Goal: Task Accomplishment & Management: Complete application form

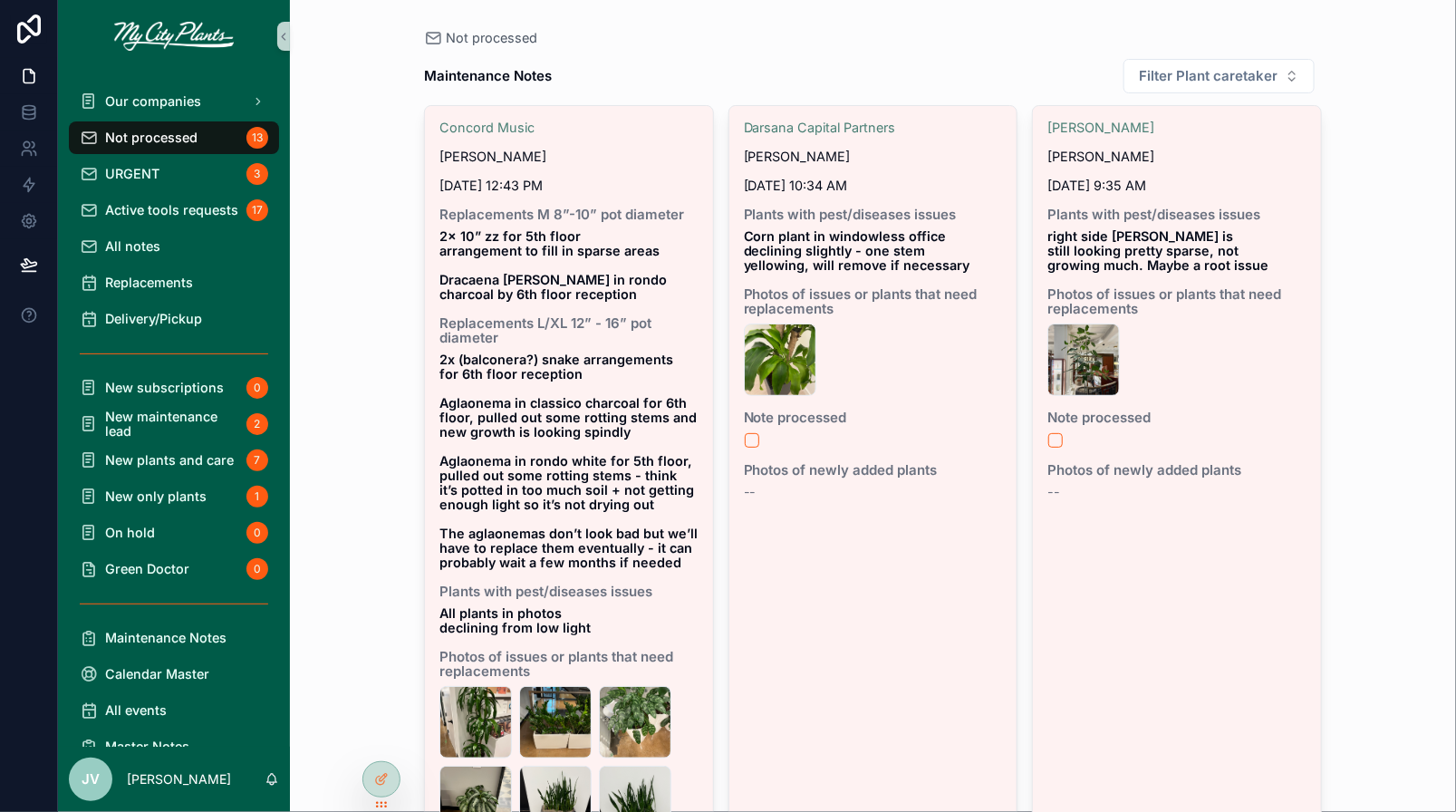
scroll to position [1652, 0]
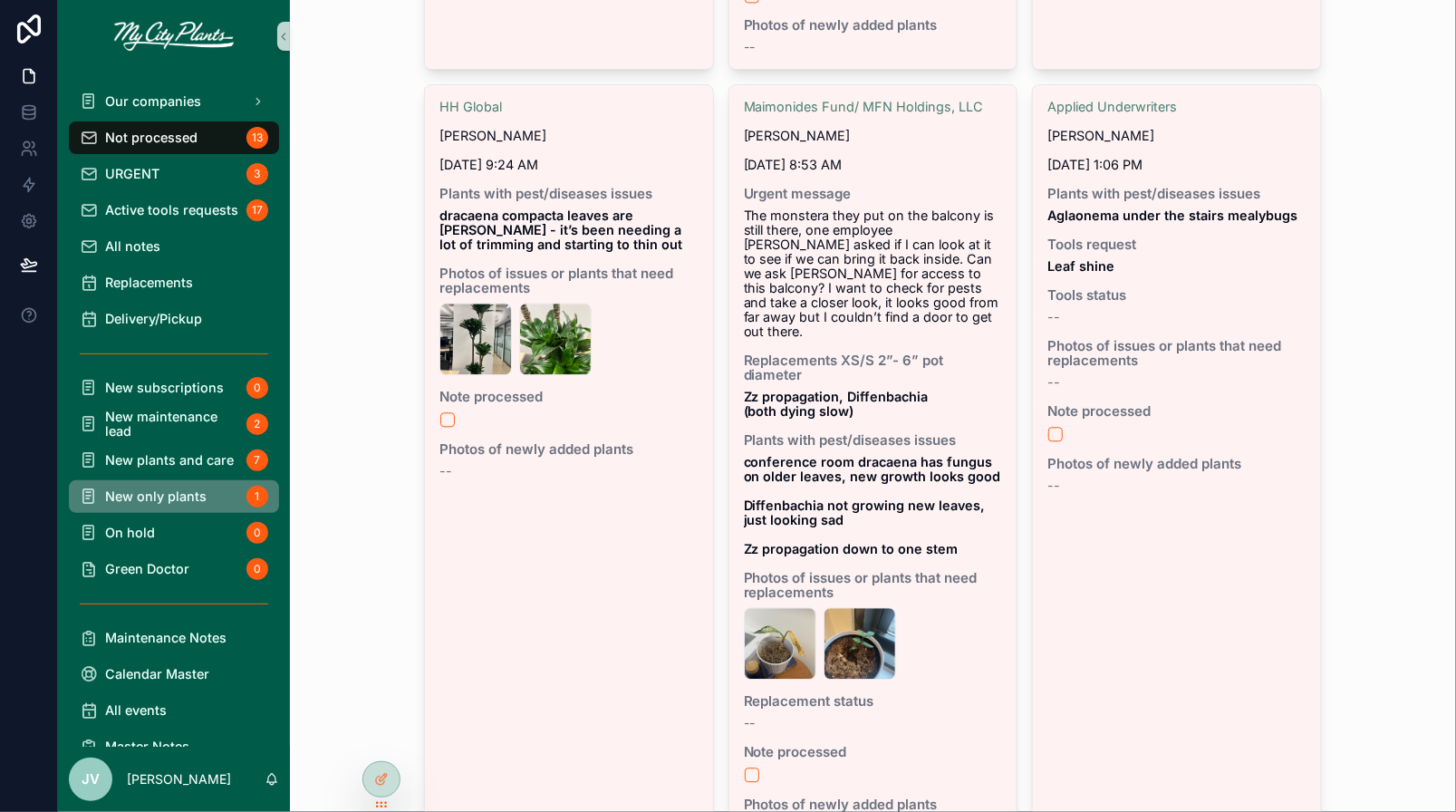
click at [147, 497] on span "New only plants" at bounding box center [155, 496] width 101 height 14
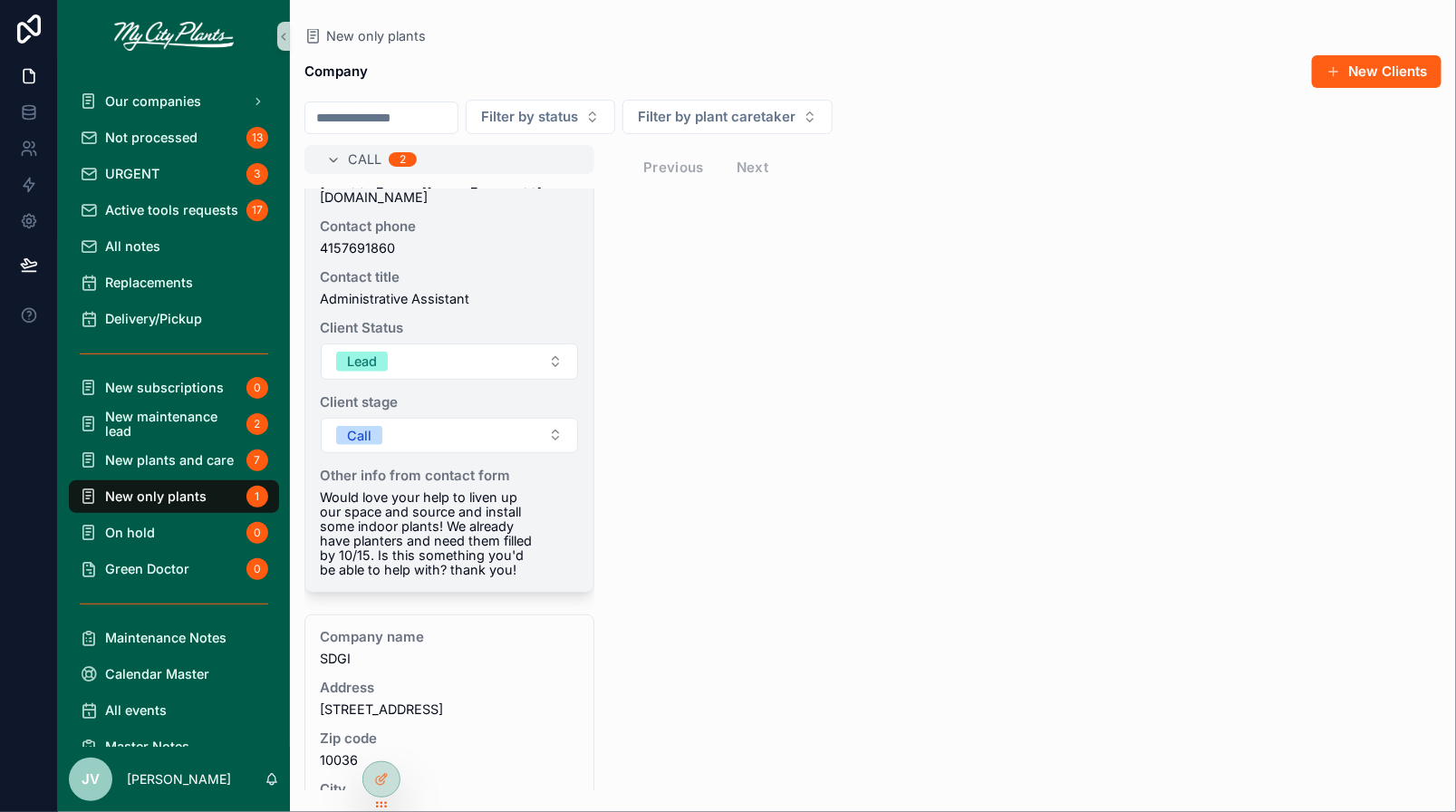
scroll to position [309, 0]
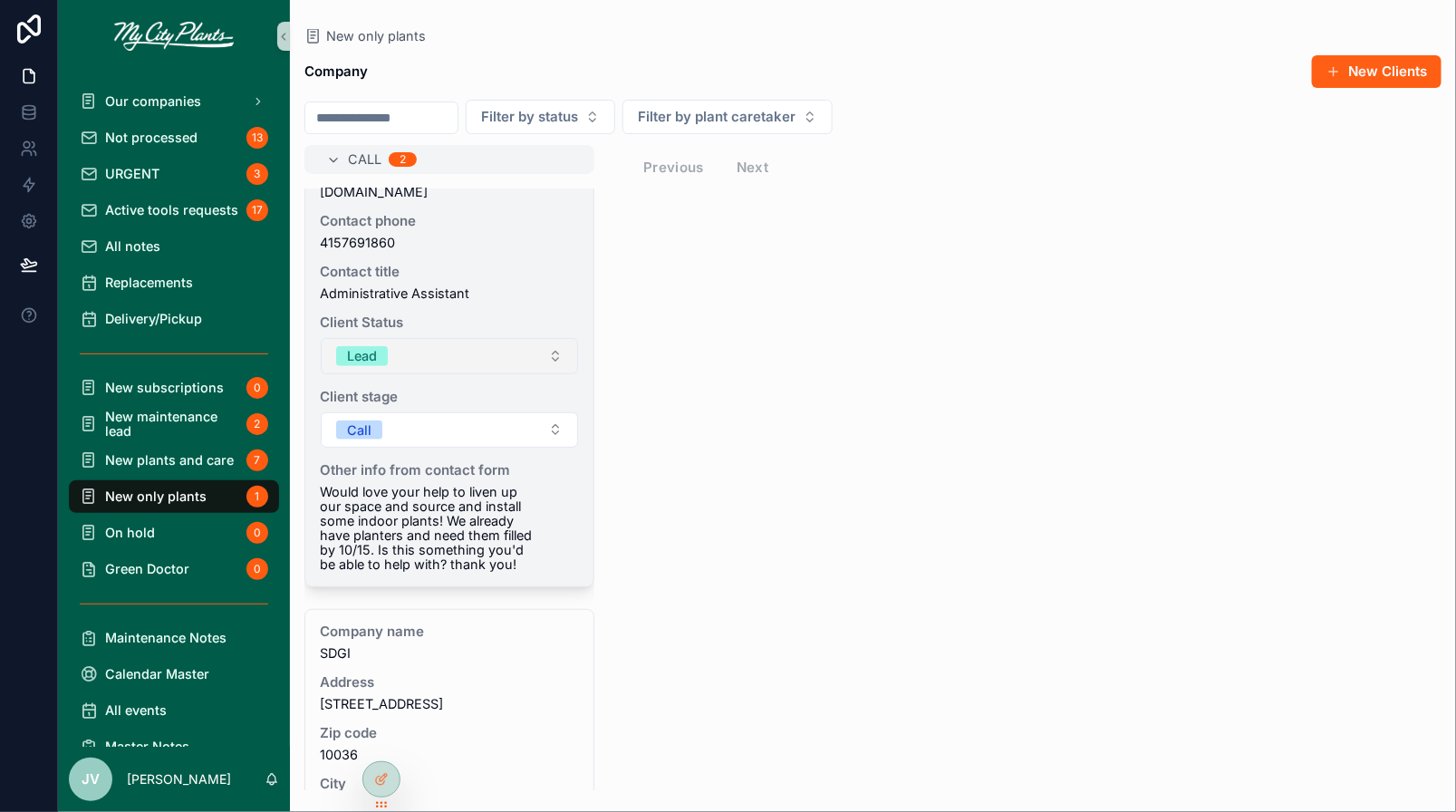
click at [557, 343] on button "Lead" at bounding box center [449, 356] width 257 height 36
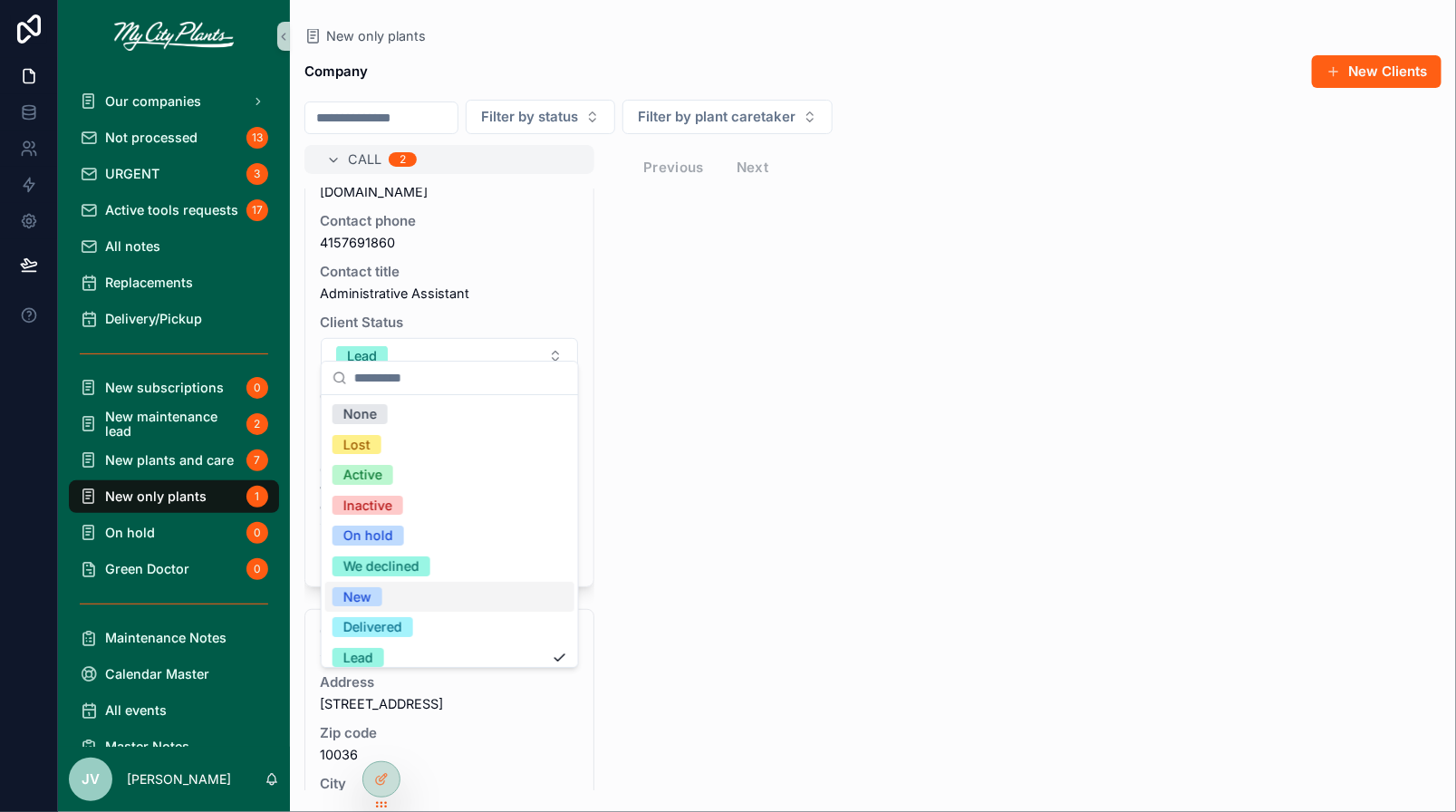
click at [371, 589] on div "New" at bounding box center [357, 596] width 28 height 20
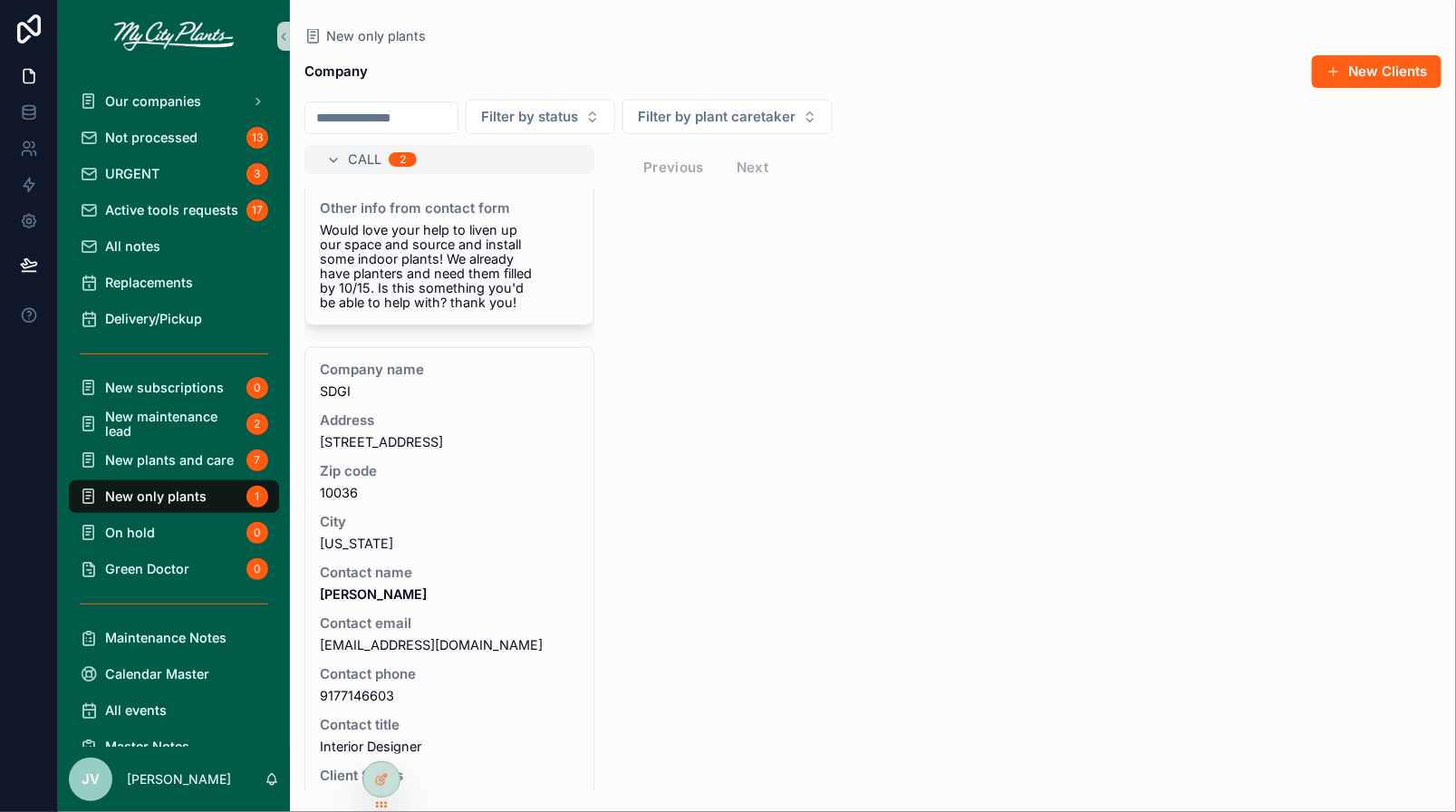
scroll to position [578, 0]
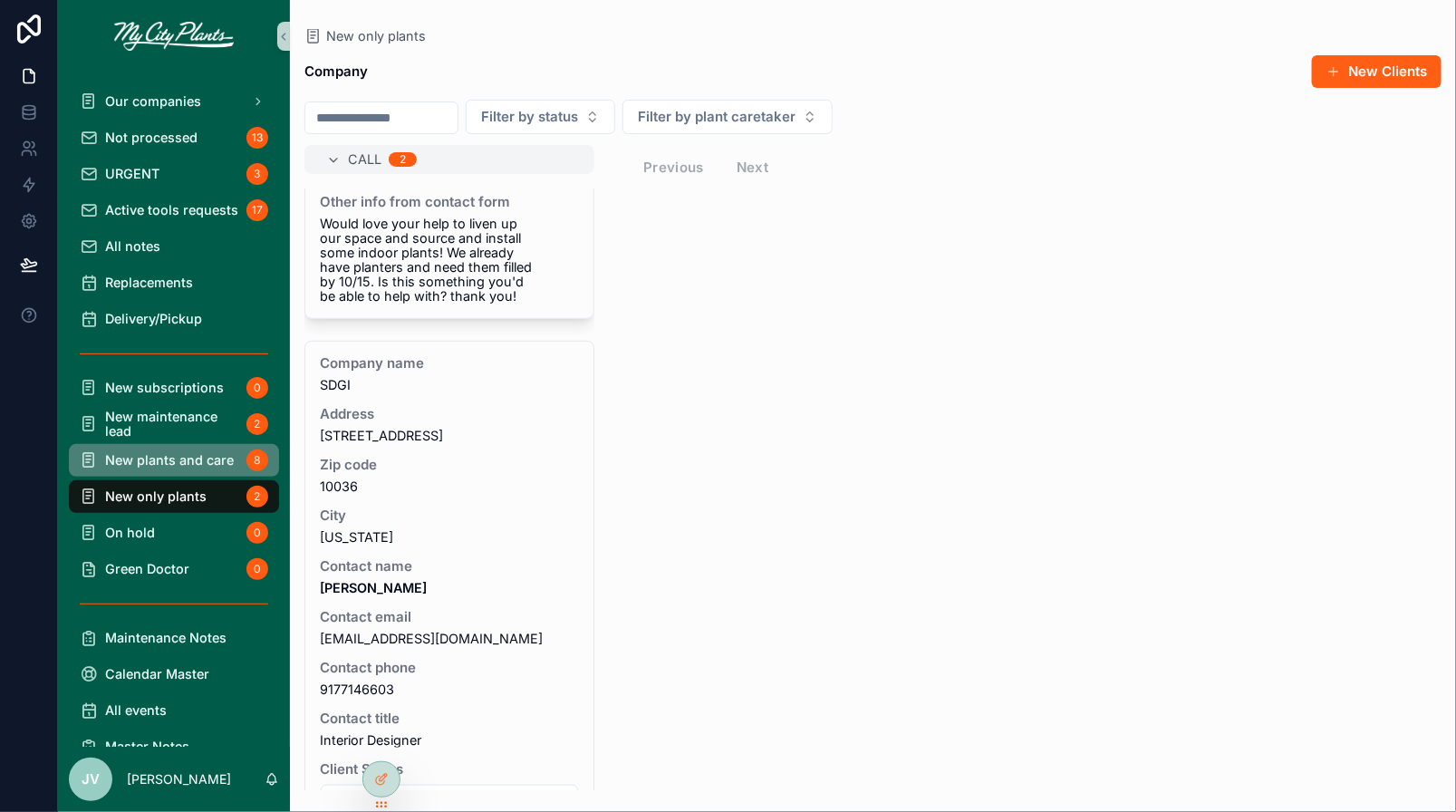
click at [195, 460] on span "New plants and care" at bounding box center [169, 459] width 129 height 14
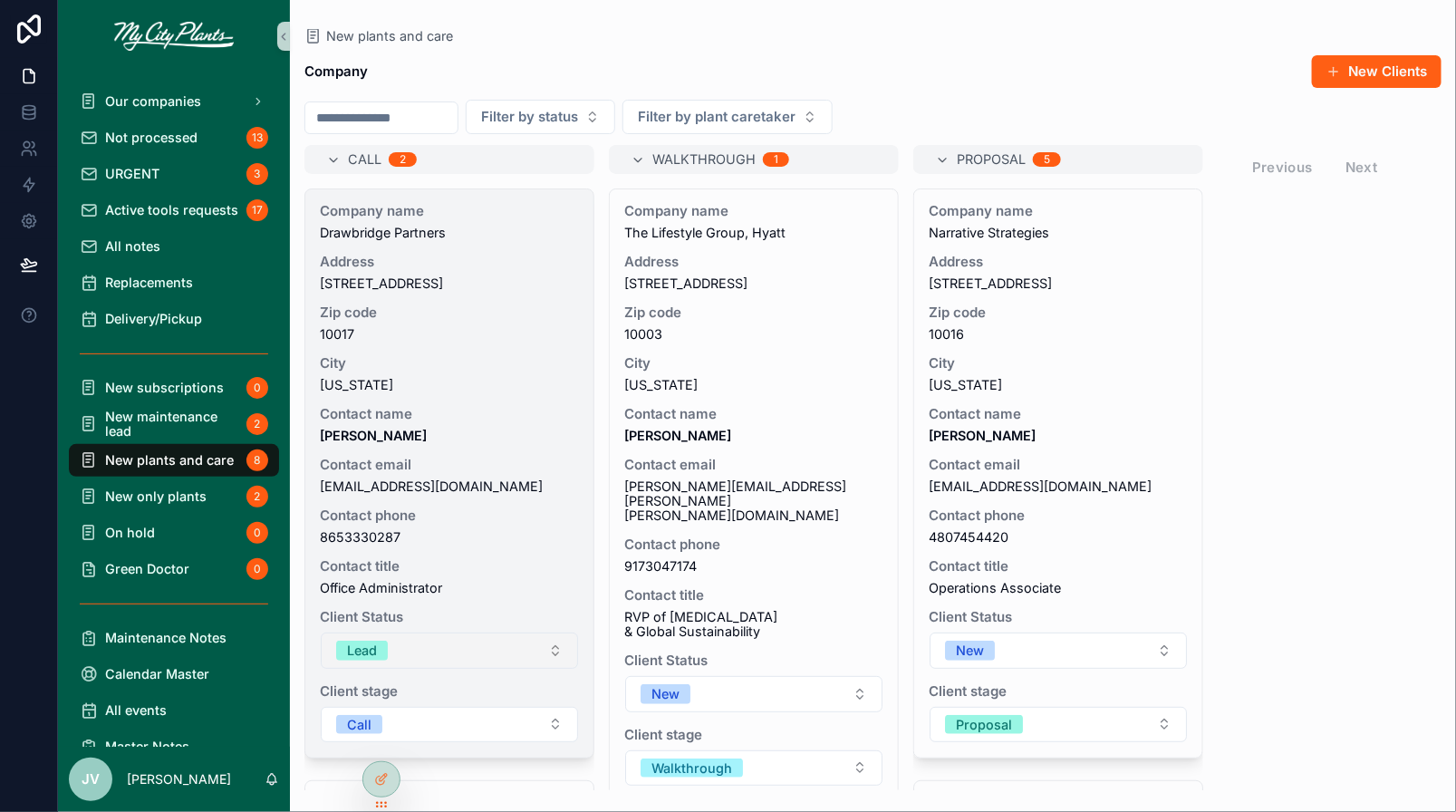
click at [559, 652] on button "Lead" at bounding box center [449, 650] width 257 height 36
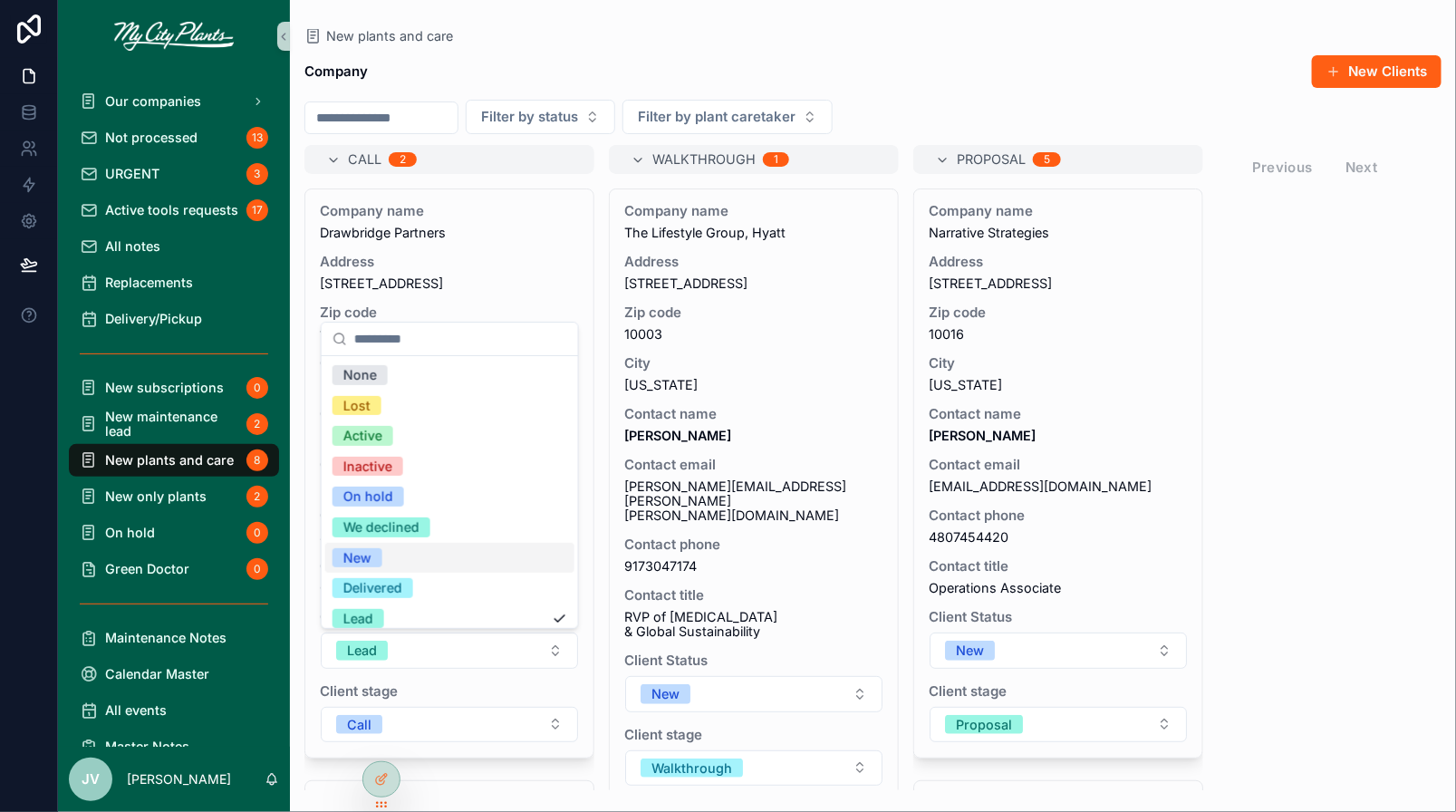
click at [365, 553] on div "New" at bounding box center [357, 558] width 28 height 20
